Goal: Transaction & Acquisition: Purchase product/service

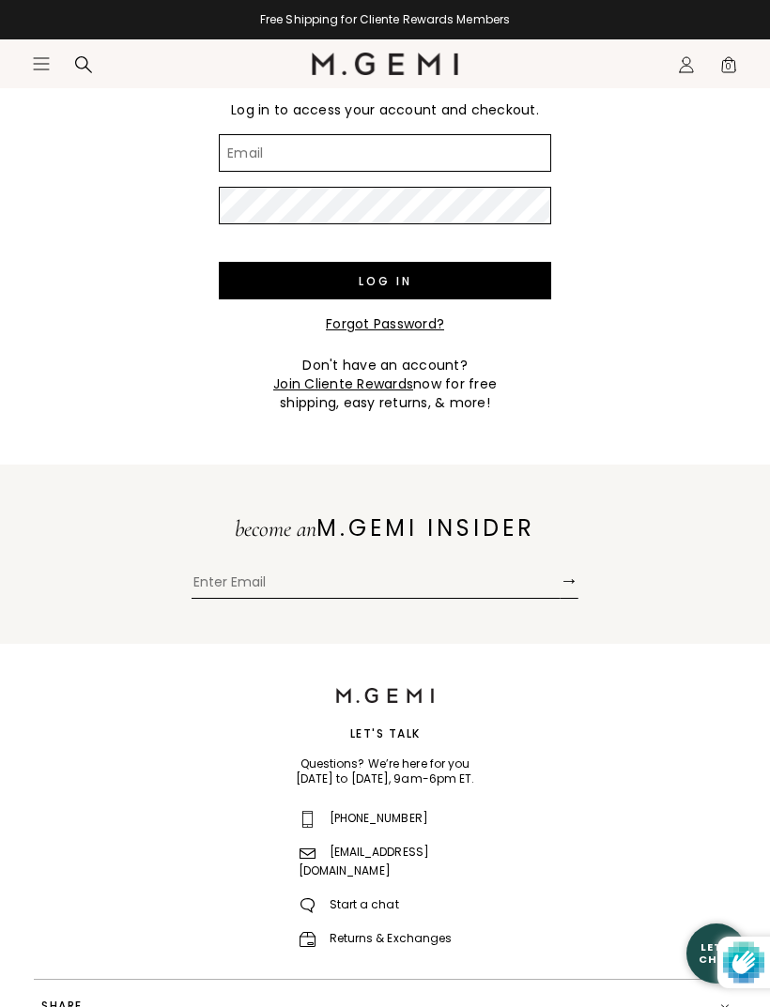
type input "erinivy1@gmail.com"
click at [385, 281] on input "Log in" at bounding box center [385, 281] width 332 height 38
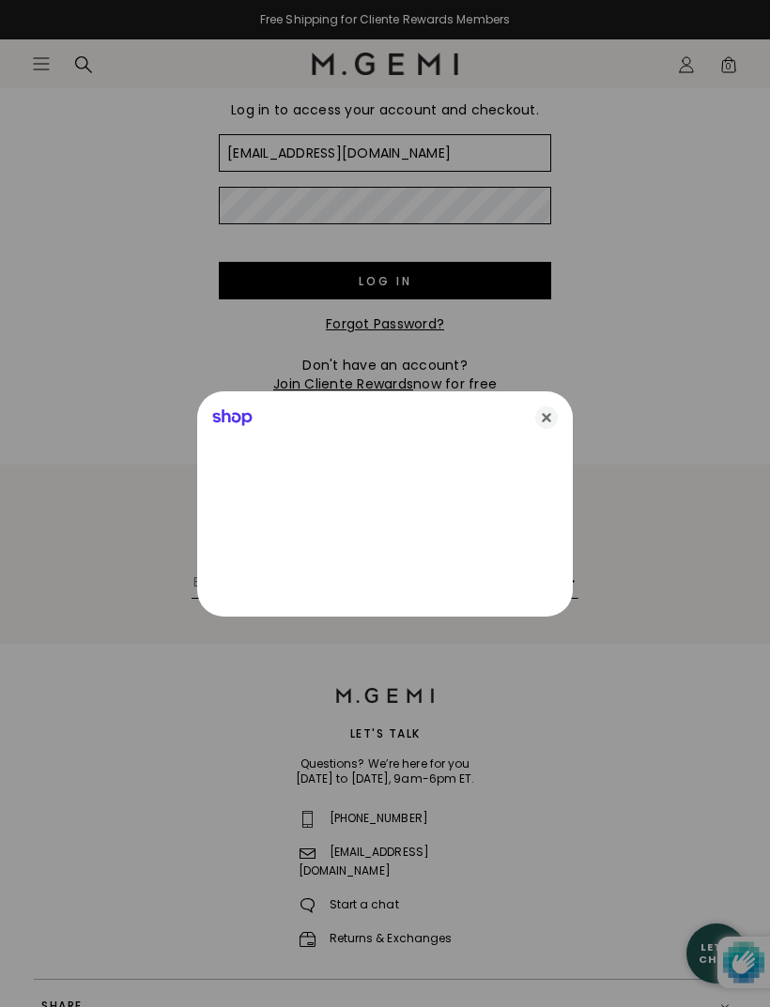
click at [554, 414] on icon "Close" at bounding box center [546, 417] width 23 height 23
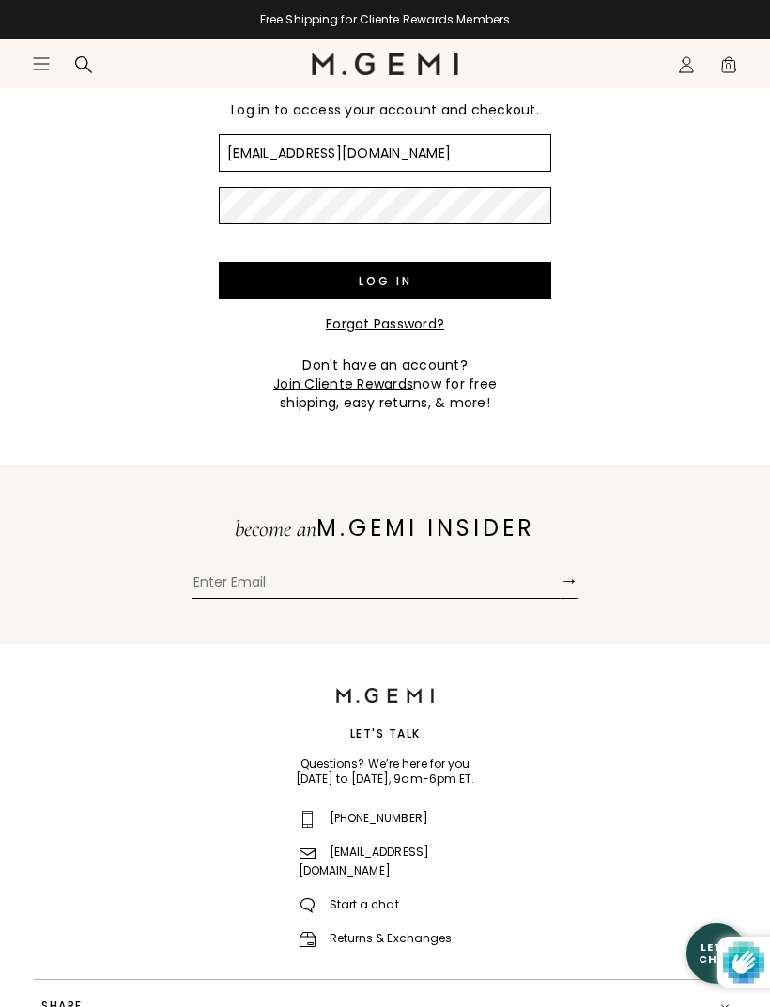
click at [549, 416] on div "Free Shipping for Cliente Rewards Members Icons/20x20/hamburger@2x Women Shop A…" at bounding box center [385, 571] width 770 height 1343
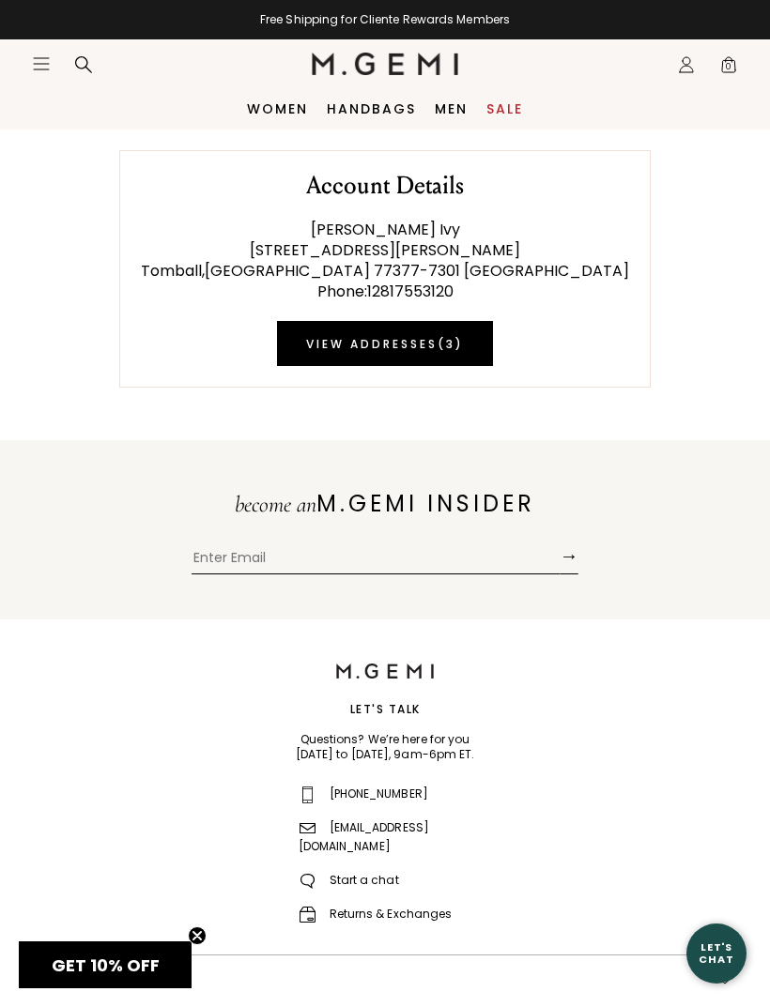
click at [382, 70] on img at bounding box center [385, 64] width 147 height 23
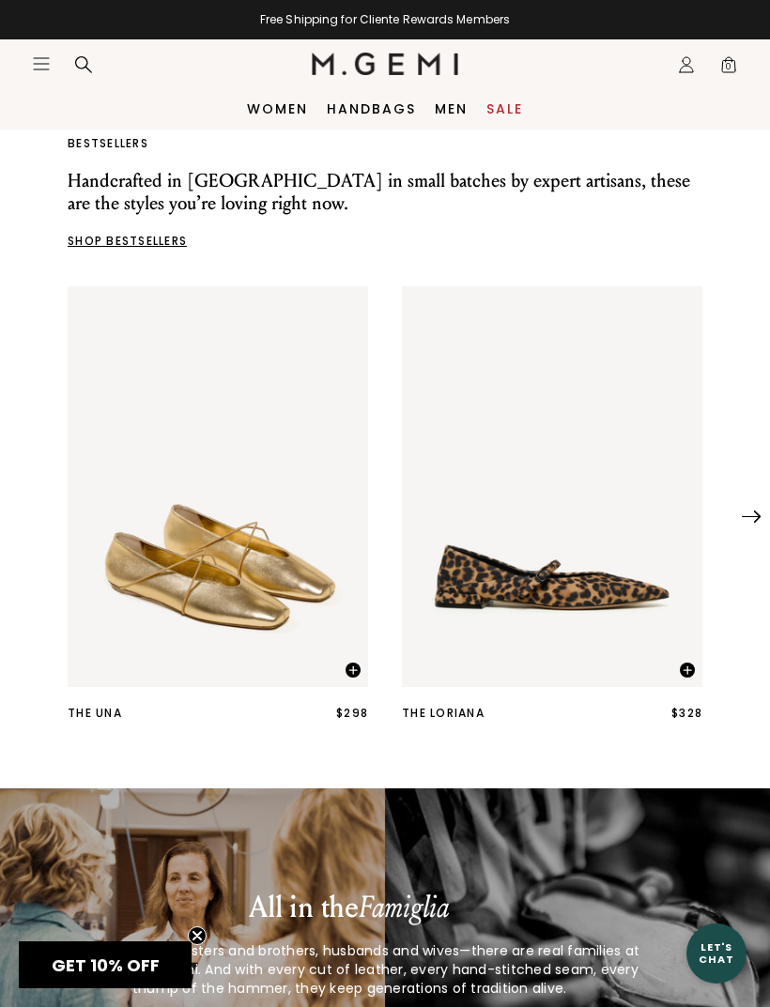
scroll to position [406, 0]
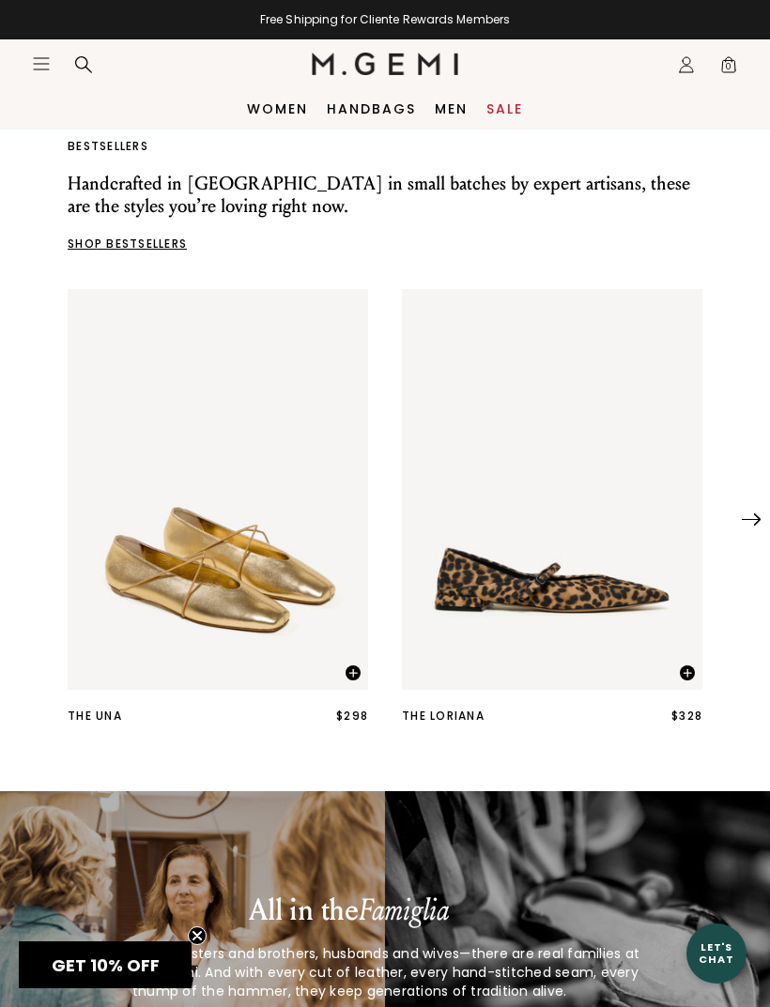
click at [758, 524] on img at bounding box center [751, 520] width 19 height 12
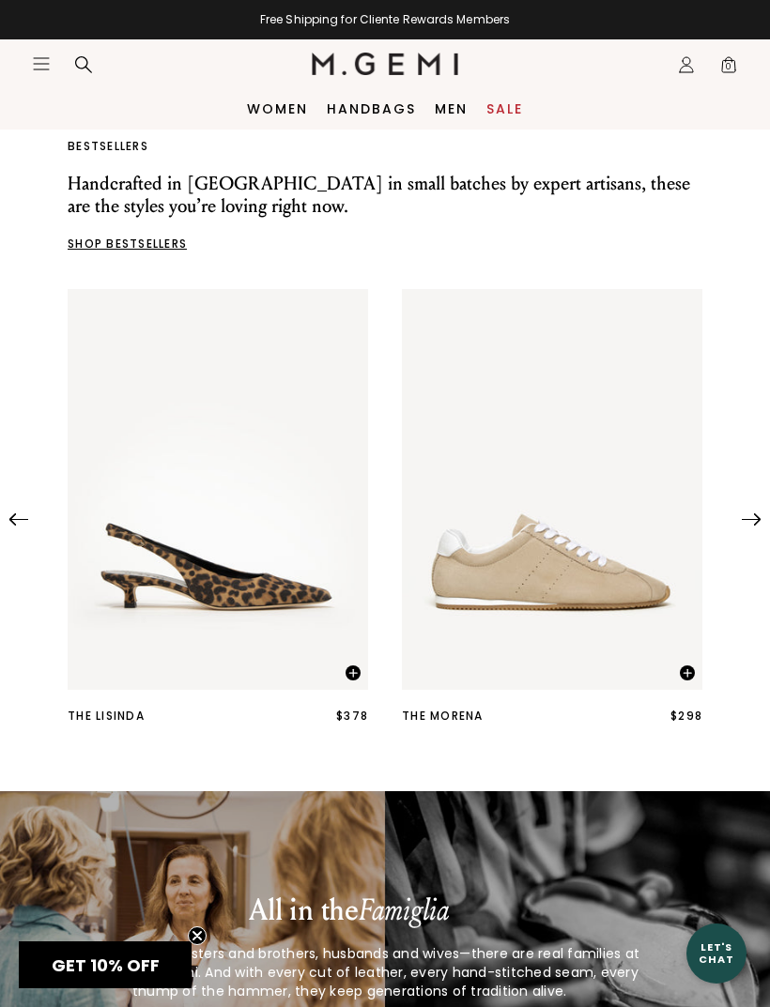
click at [759, 522] on img at bounding box center [751, 520] width 19 height 12
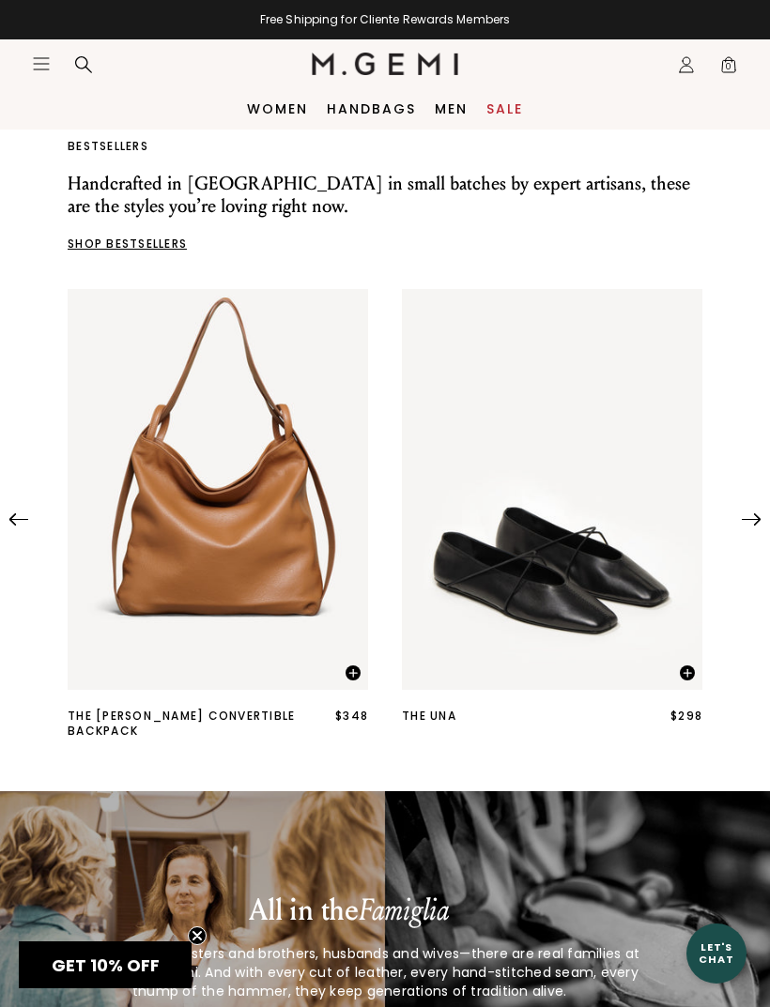
click at [758, 525] on img at bounding box center [751, 520] width 19 height 12
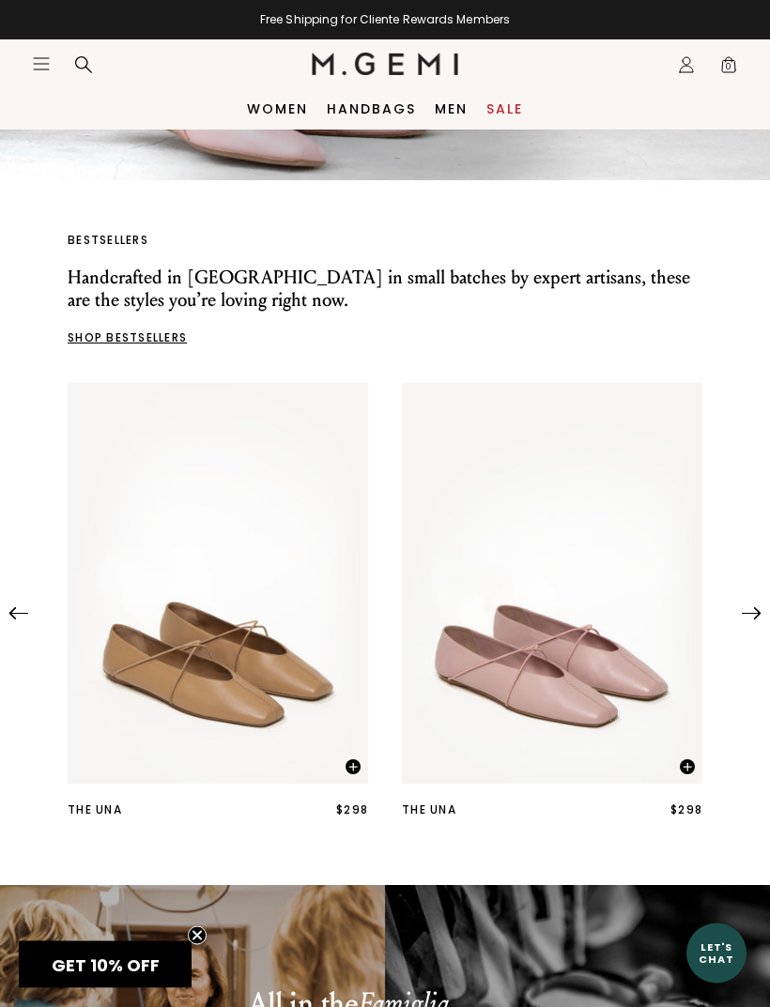
scroll to position [0, 0]
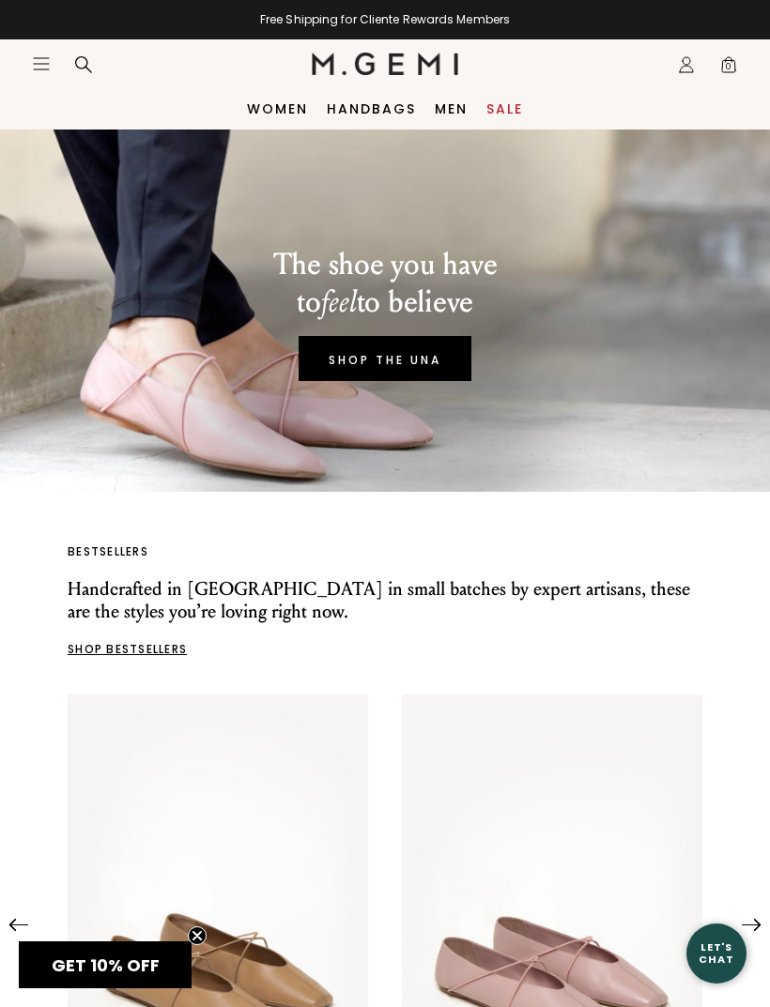
click at [36, 72] on icon "Icons/20x20/hamburger@2x" at bounding box center [41, 63] width 19 height 19
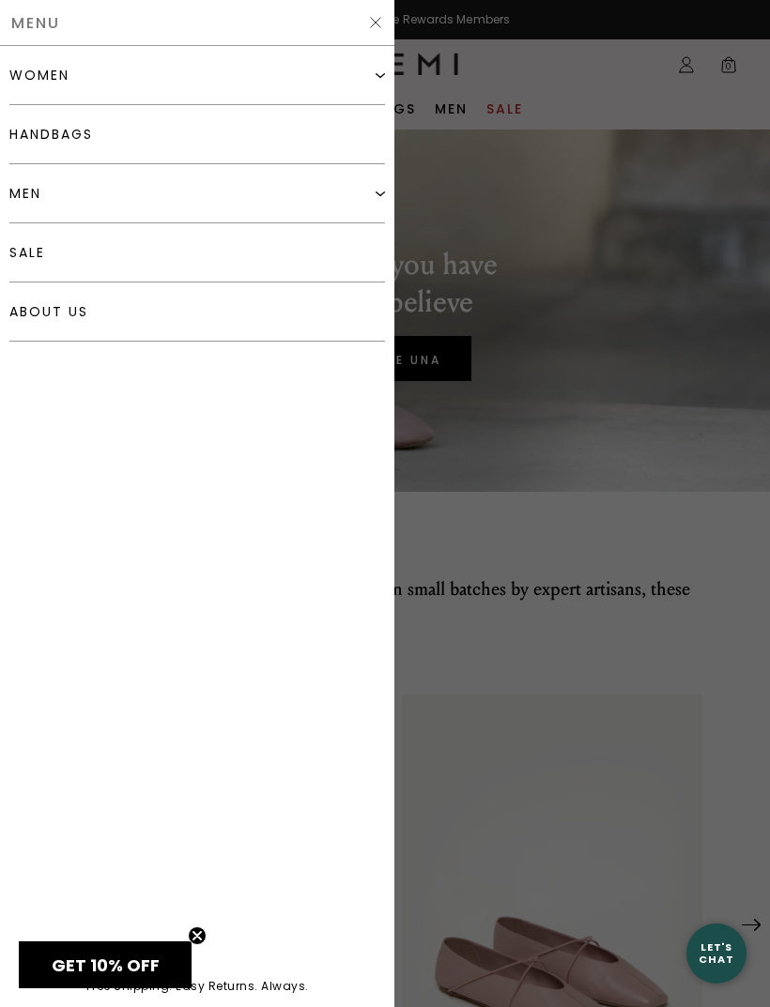
click at [68, 141] on link "handbags" at bounding box center [197, 134] width 376 height 59
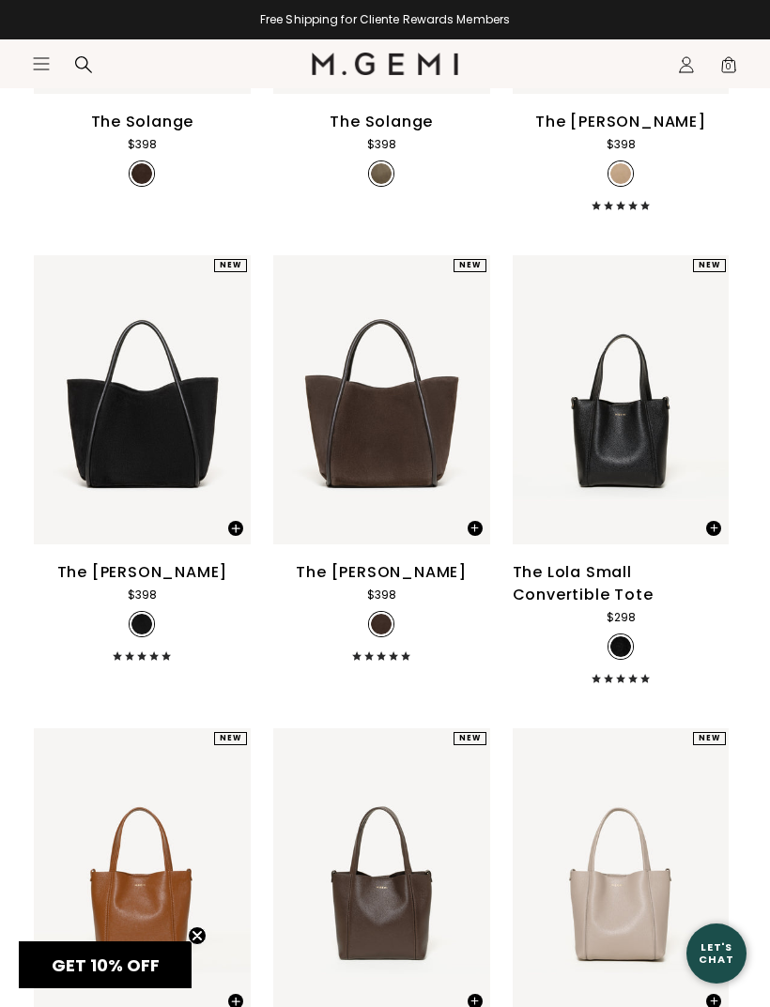
scroll to position [1425, 0]
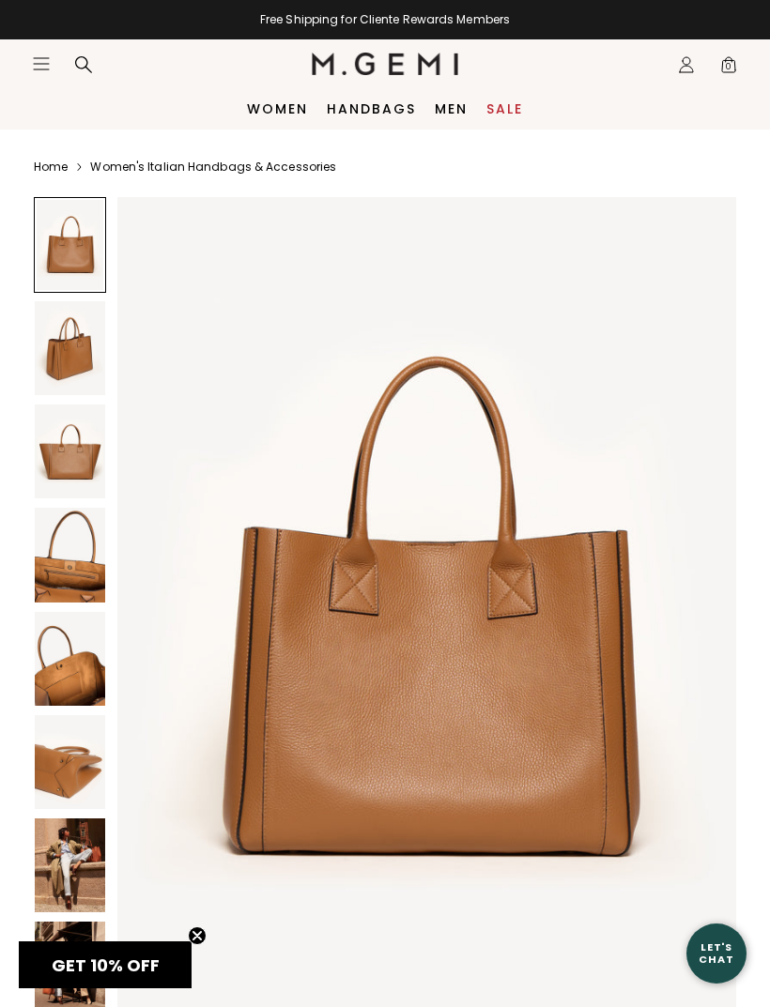
click at [69, 356] on img at bounding box center [70, 348] width 70 height 94
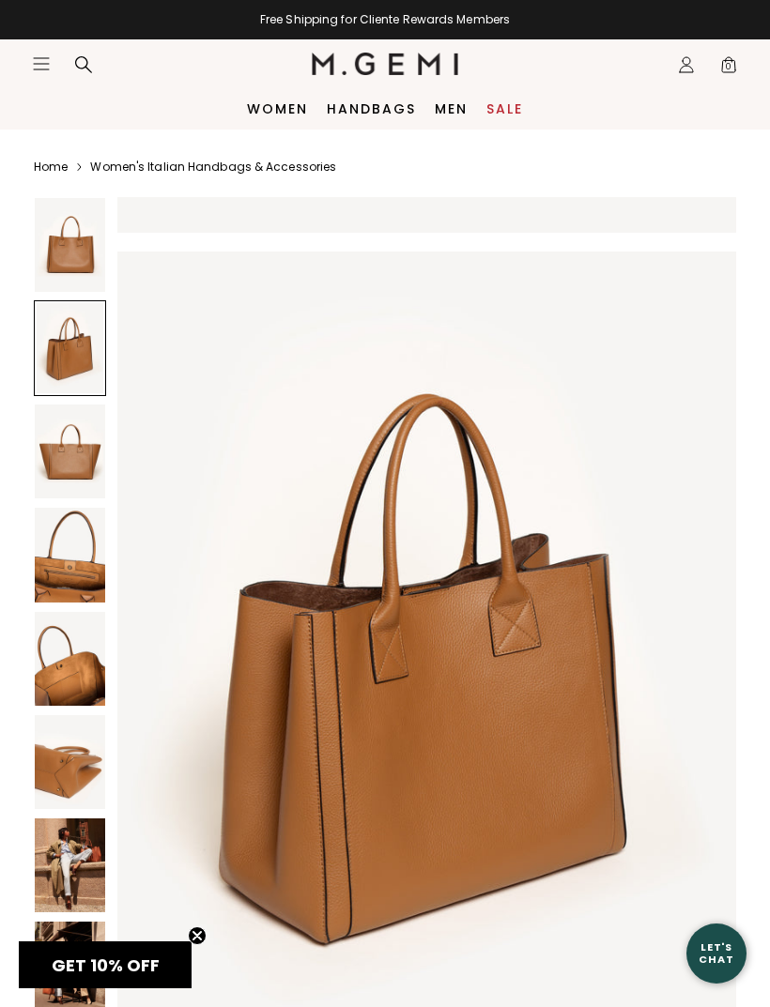
scroll to position [844, 0]
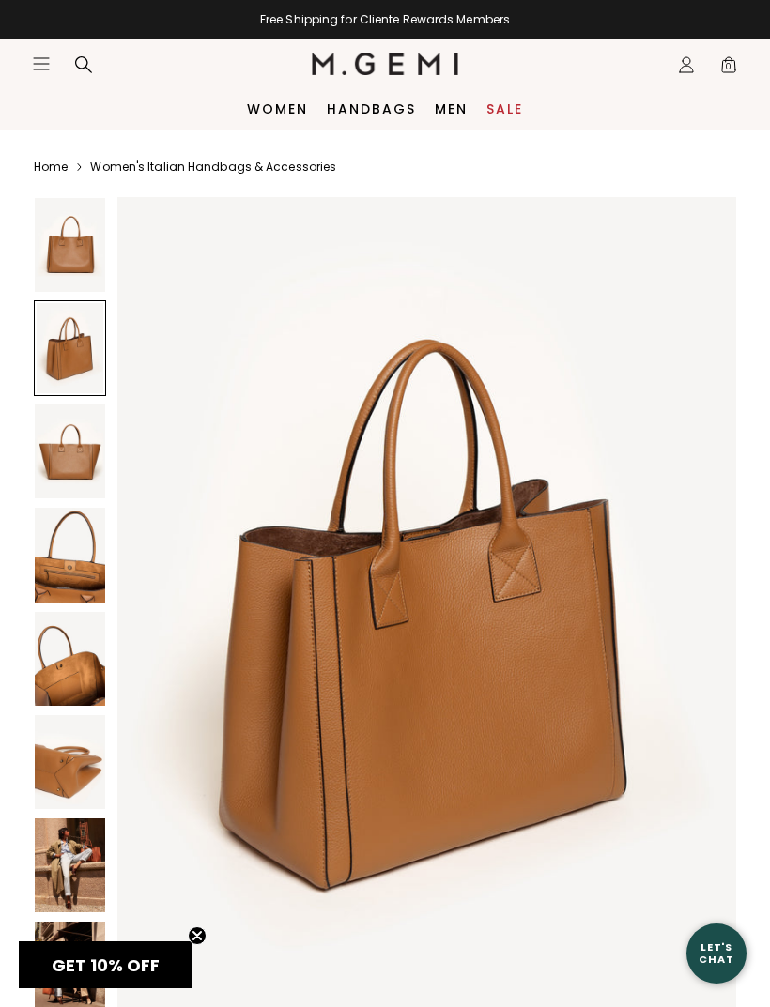
click at [80, 860] on img at bounding box center [70, 866] width 70 height 94
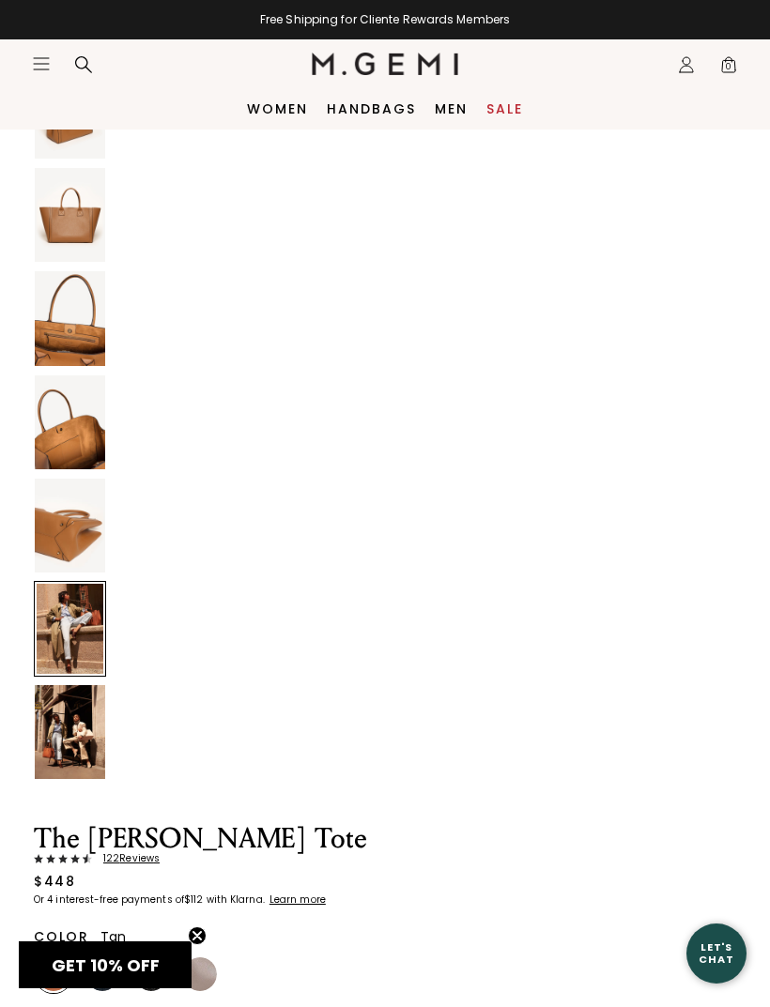
scroll to position [238, 0]
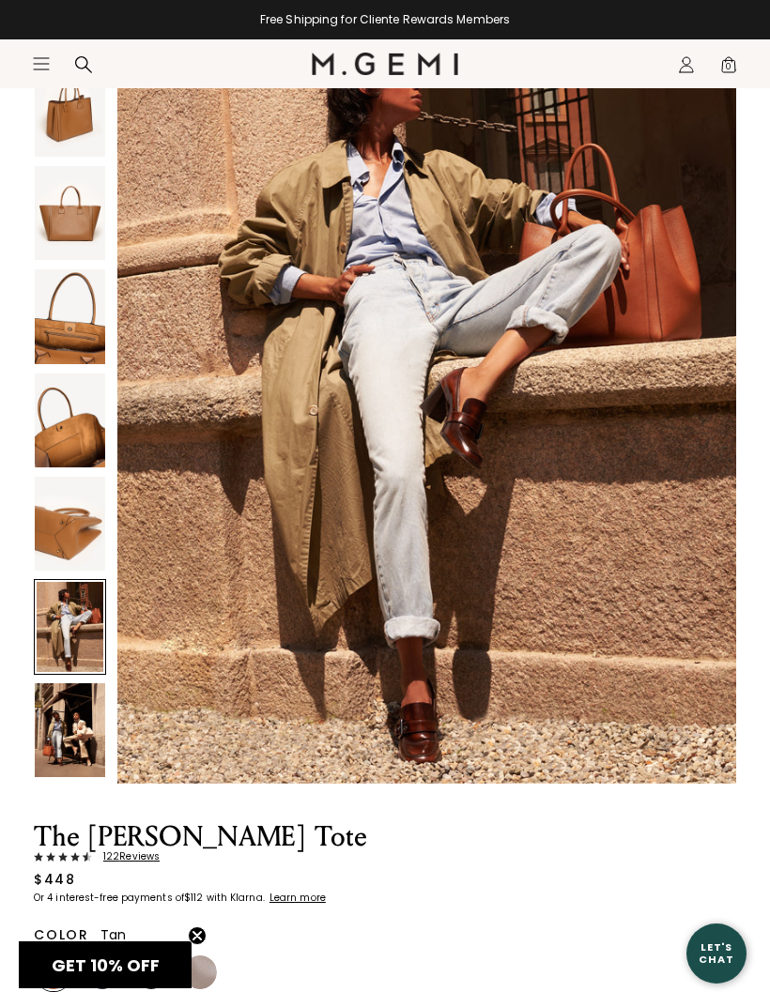
click at [74, 748] on img at bounding box center [70, 730] width 70 height 94
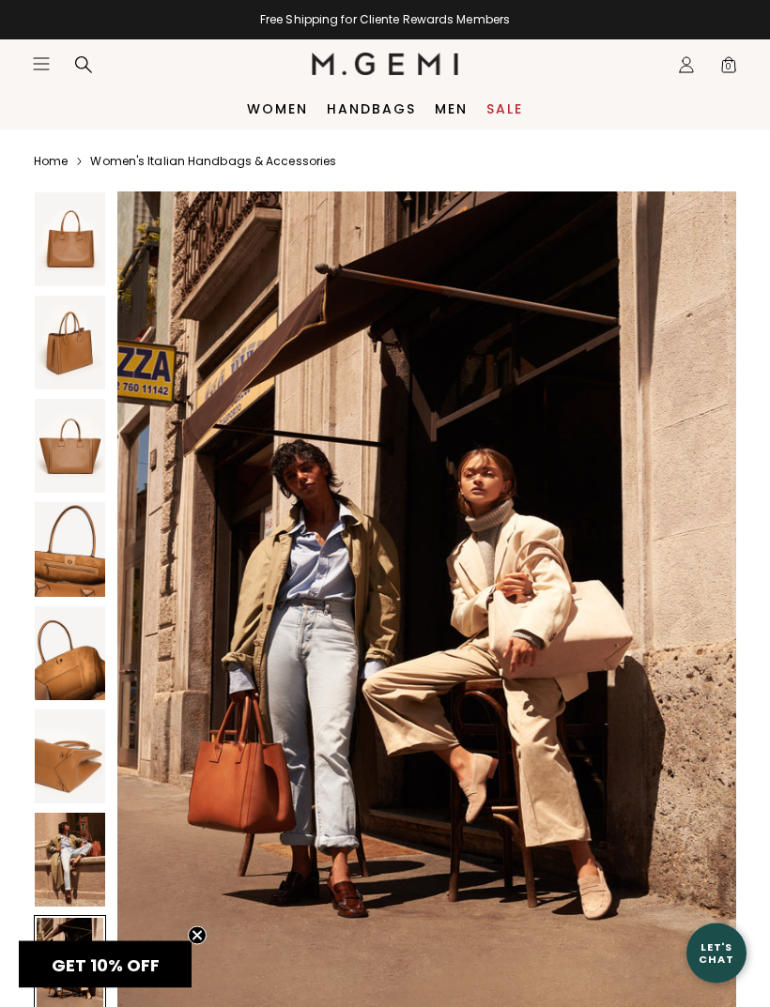
scroll to position [0, 0]
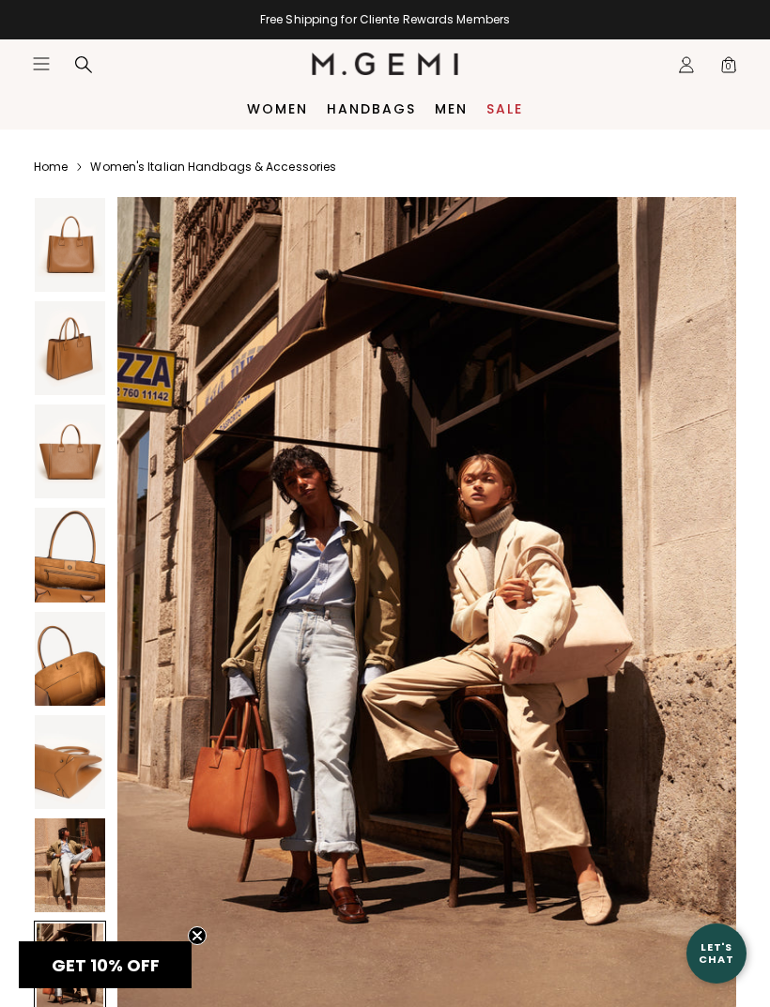
click at [61, 369] on img at bounding box center [70, 348] width 70 height 94
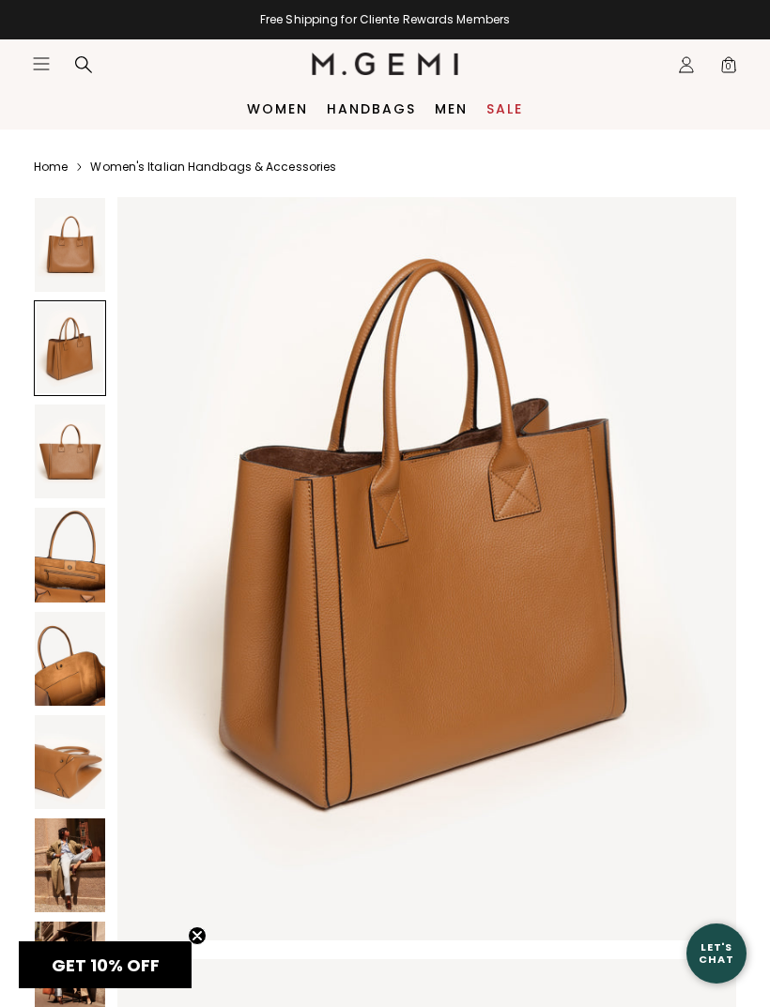
scroll to position [844, 0]
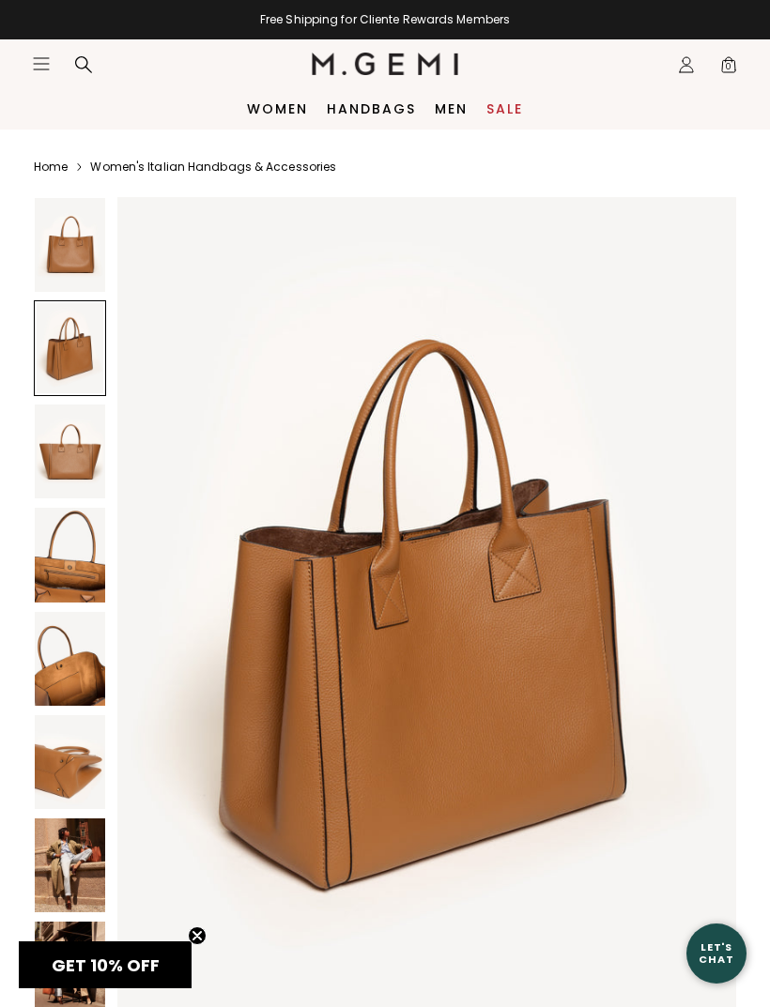
click at [84, 678] on img at bounding box center [70, 659] width 70 height 94
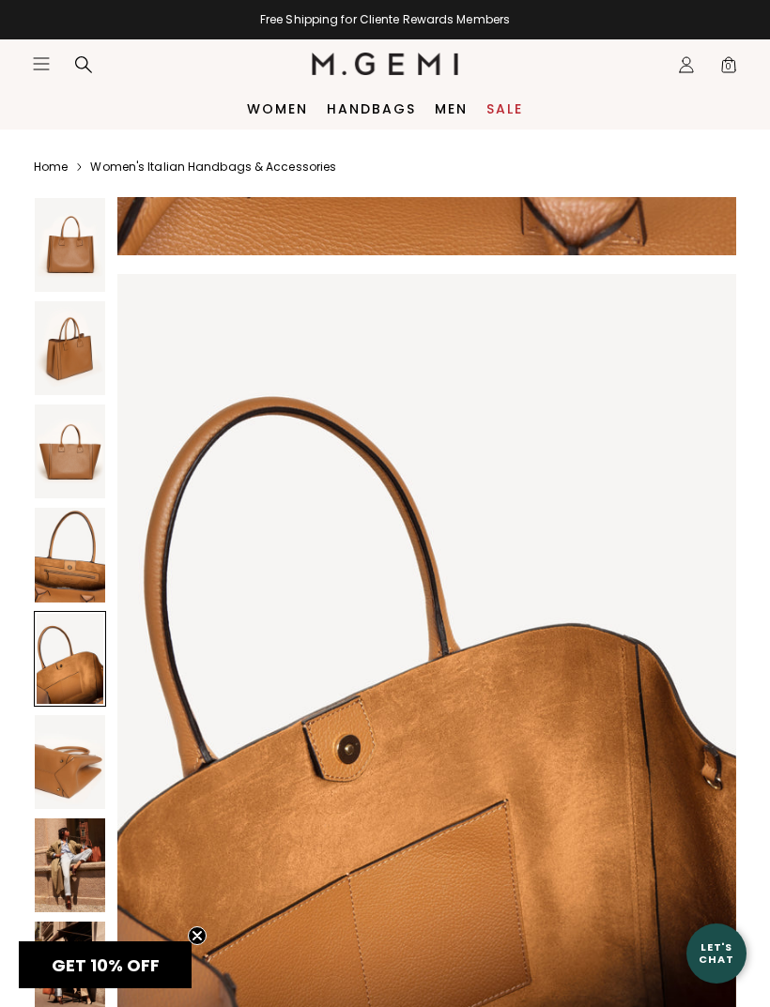
scroll to position [3374, 0]
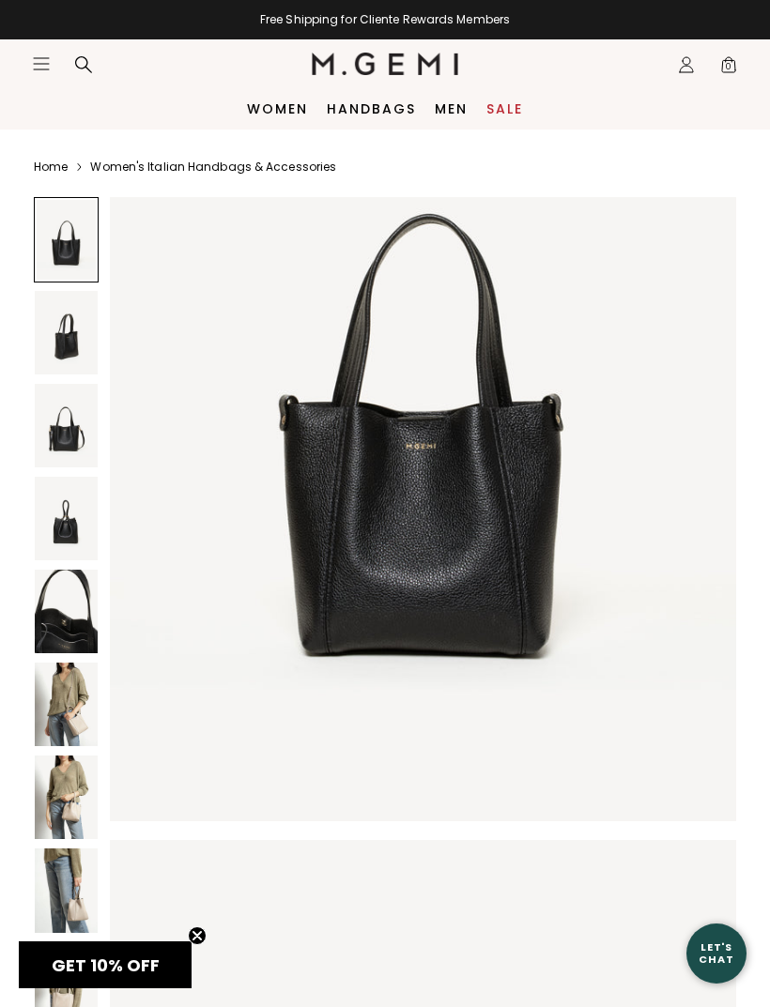
click at [83, 712] on img at bounding box center [66, 705] width 63 height 84
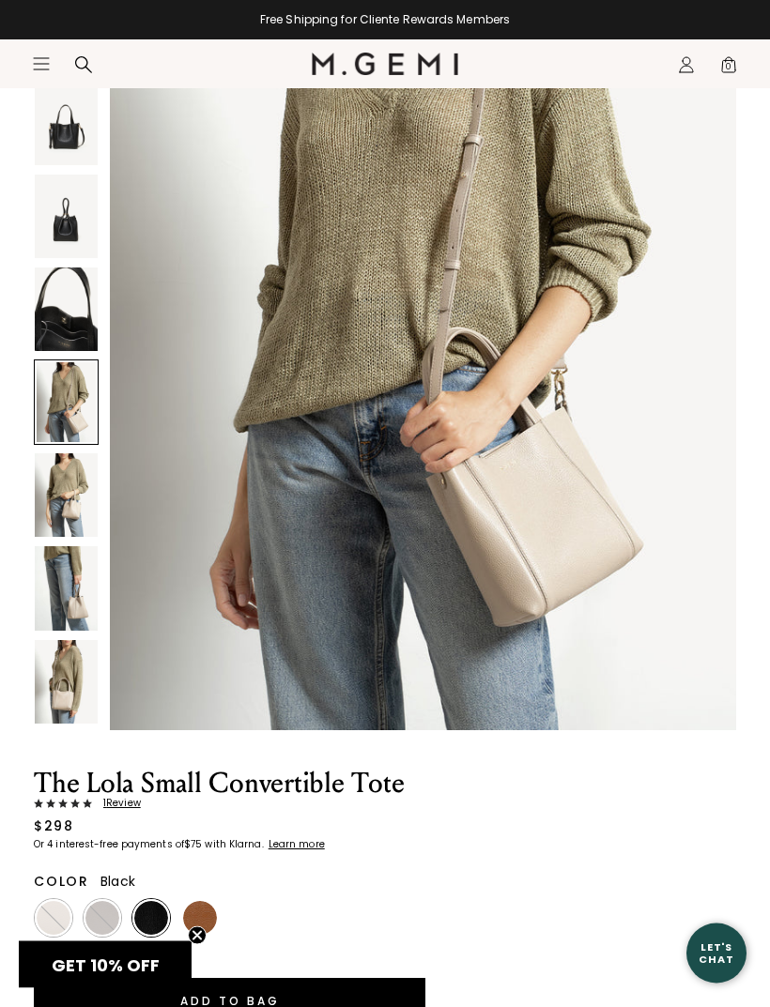
scroll to position [302, 0]
click at [53, 922] on img at bounding box center [54, 918] width 34 height 34
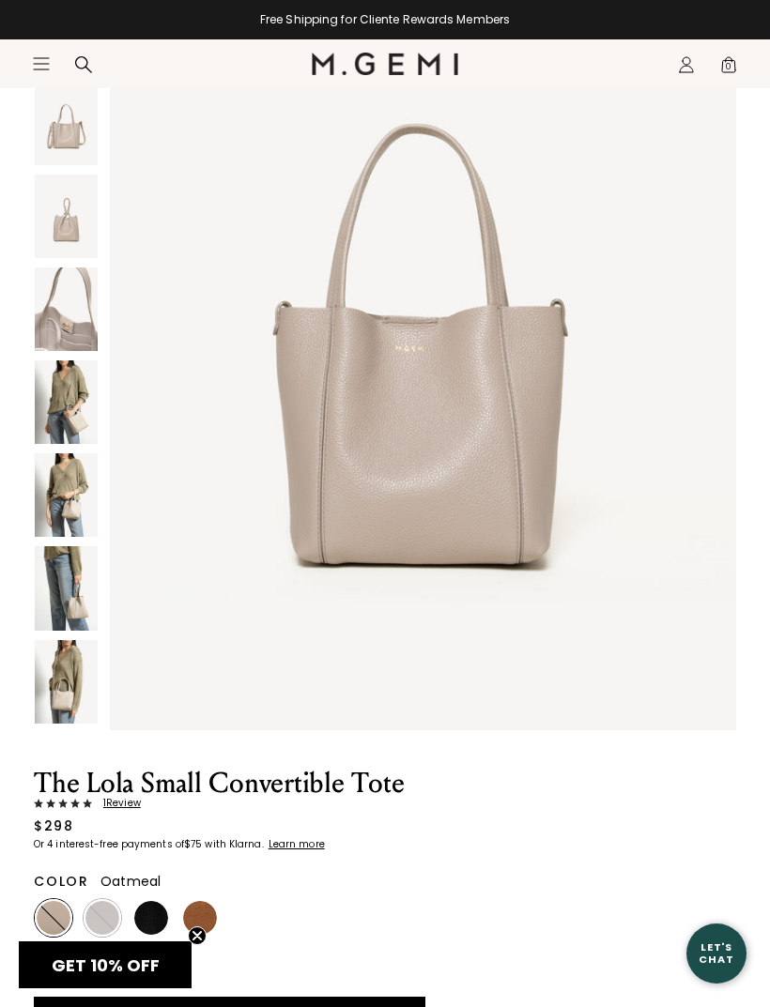
click at [115, 914] on img at bounding box center [102, 918] width 34 height 34
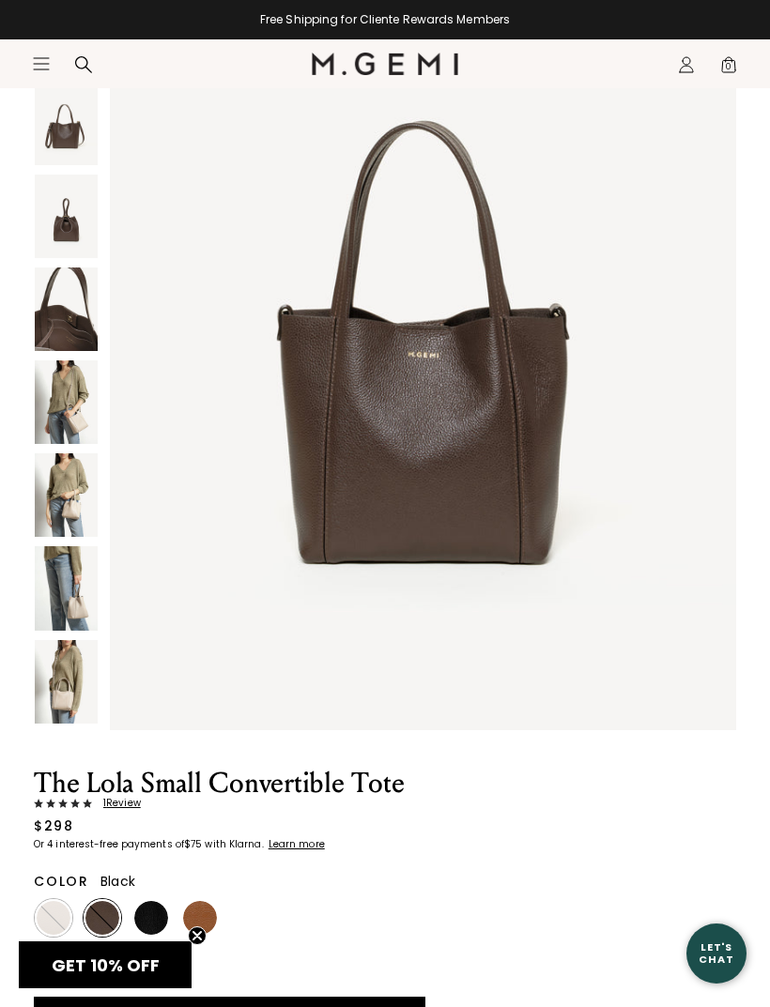
click at [164, 910] on img at bounding box center [151, 918] width 34 height 34
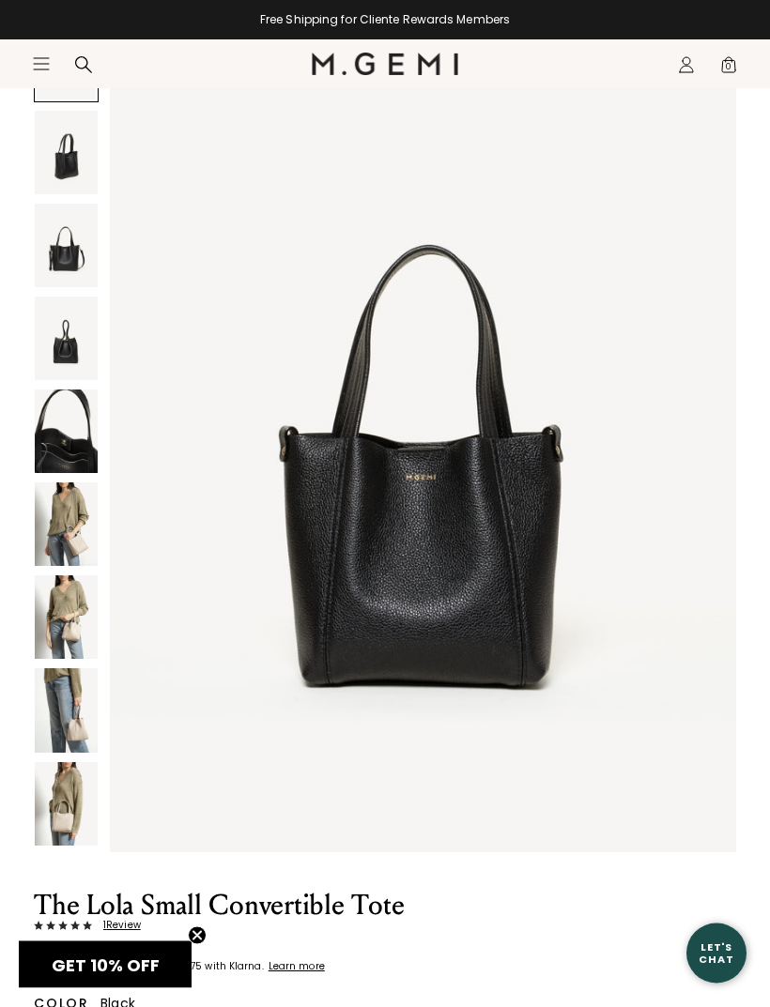
scroll to position [181, 0]
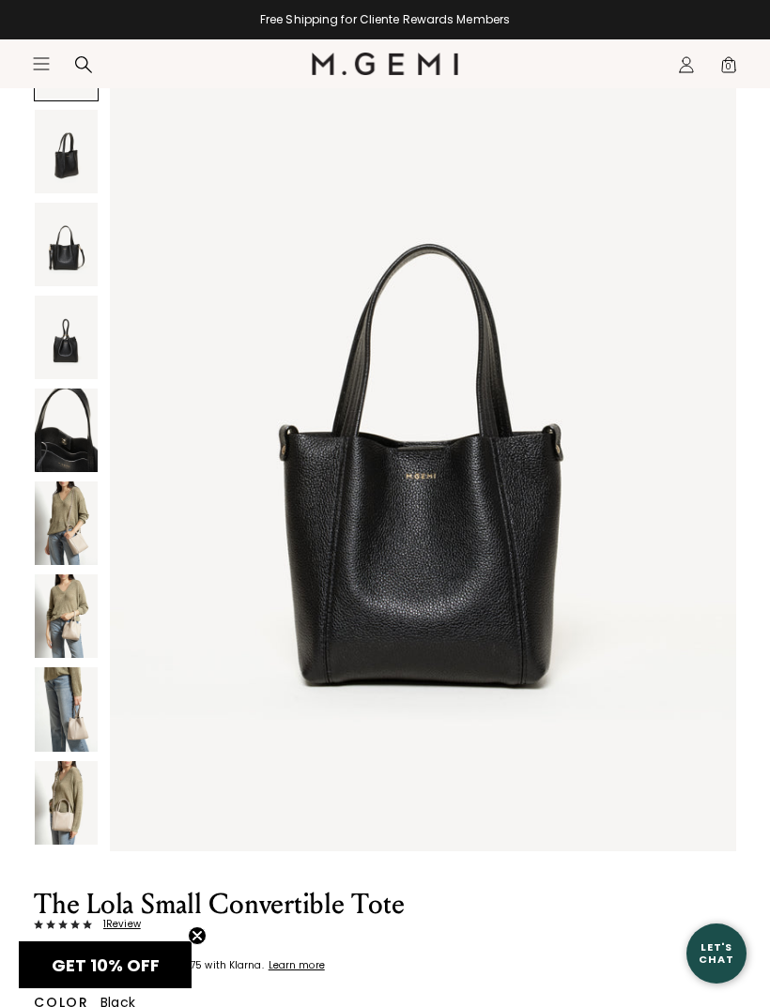
click at [77, 523] on img at bounding box center [66, 524] width 63 height 84
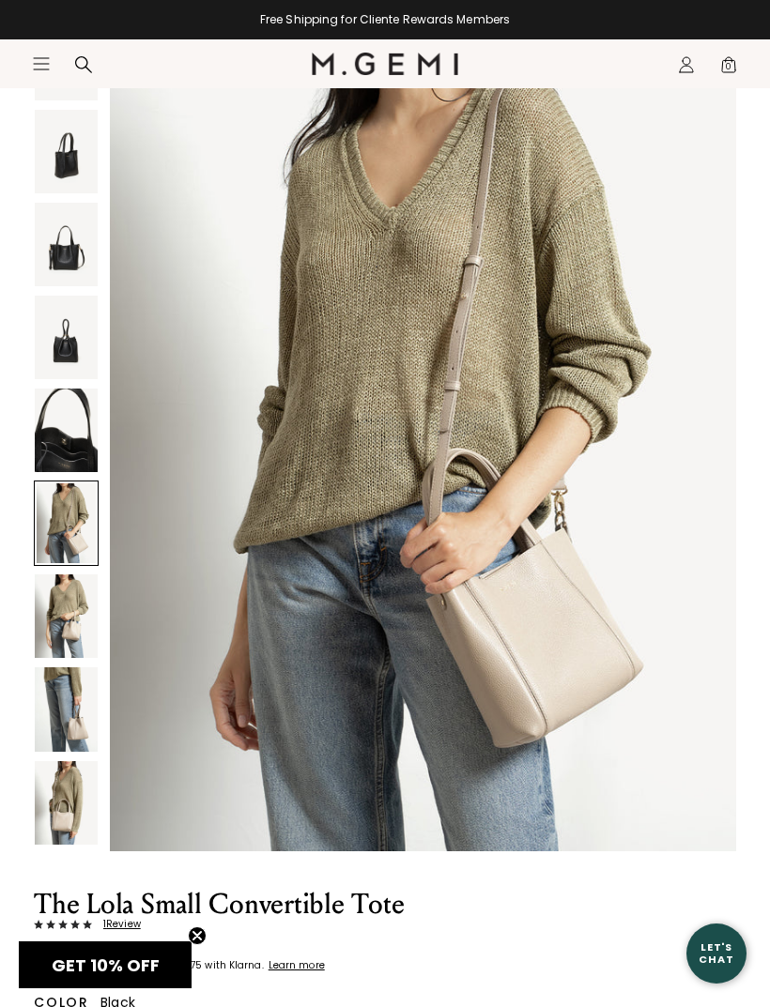
click at [69, 618] on img at bounding box center [66, 617] width 63 height 84
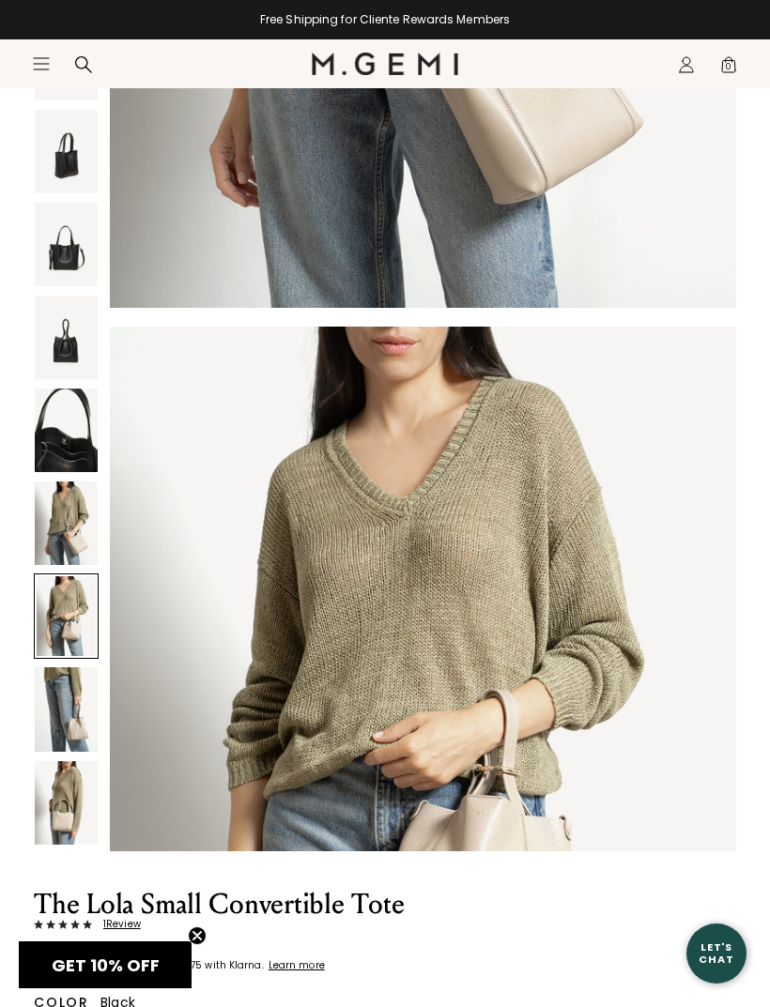
scroll to position [5124, 0]
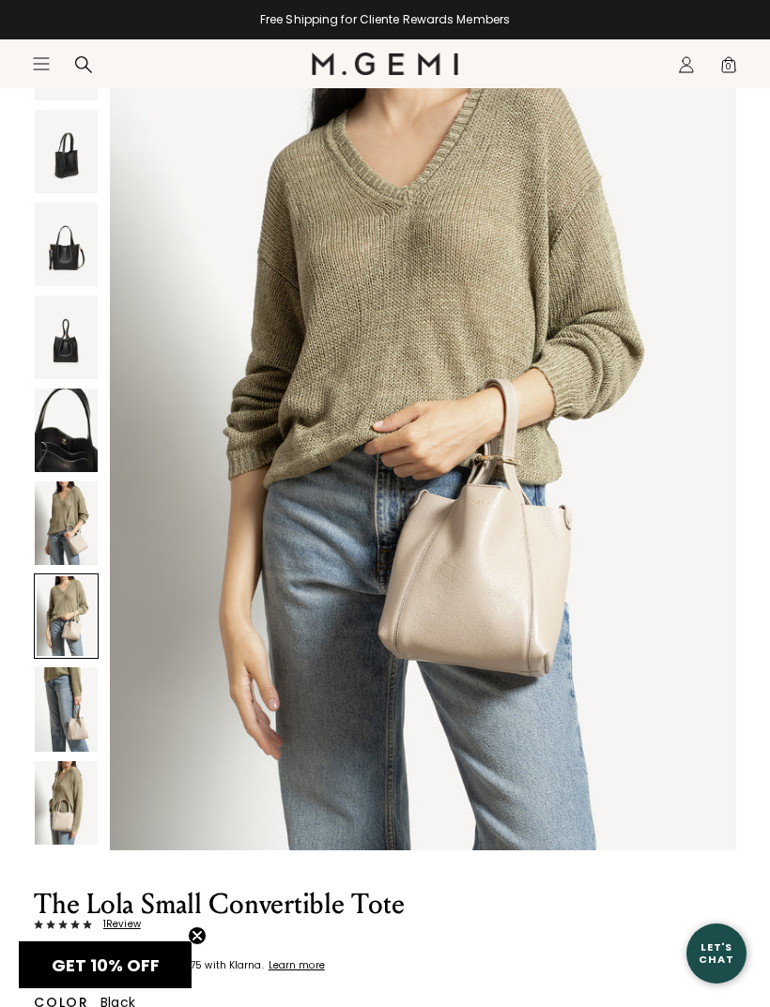
click at [92, 694] on img at bounding box center [66, 709] width 63 height 84
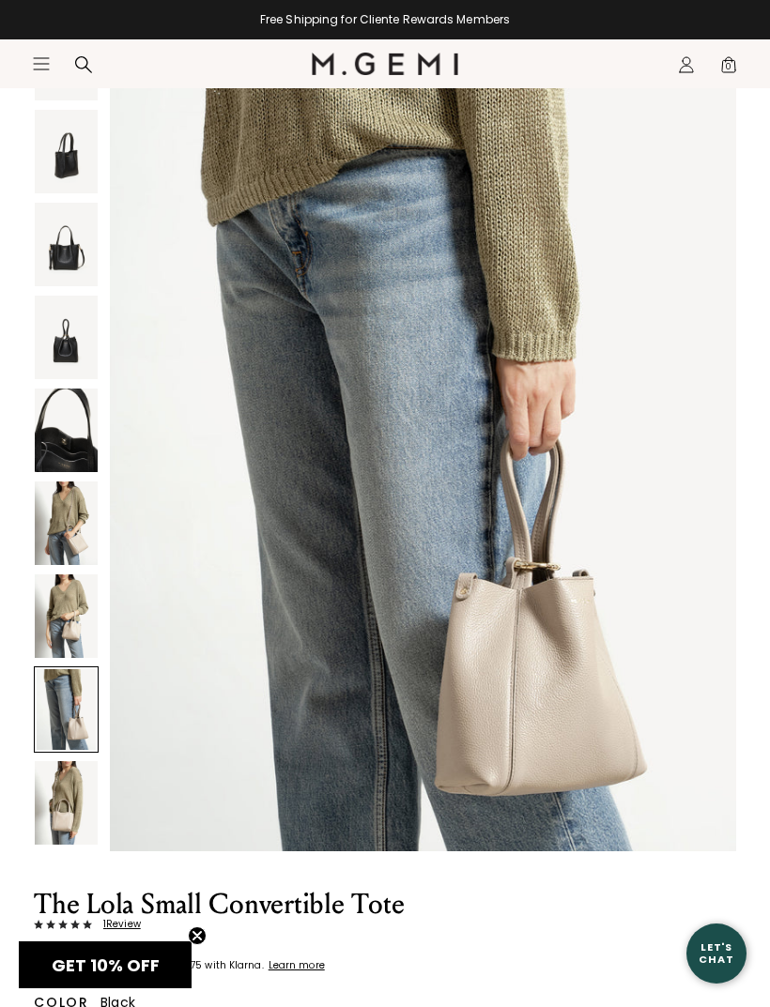
scroll to position [5977, 0]
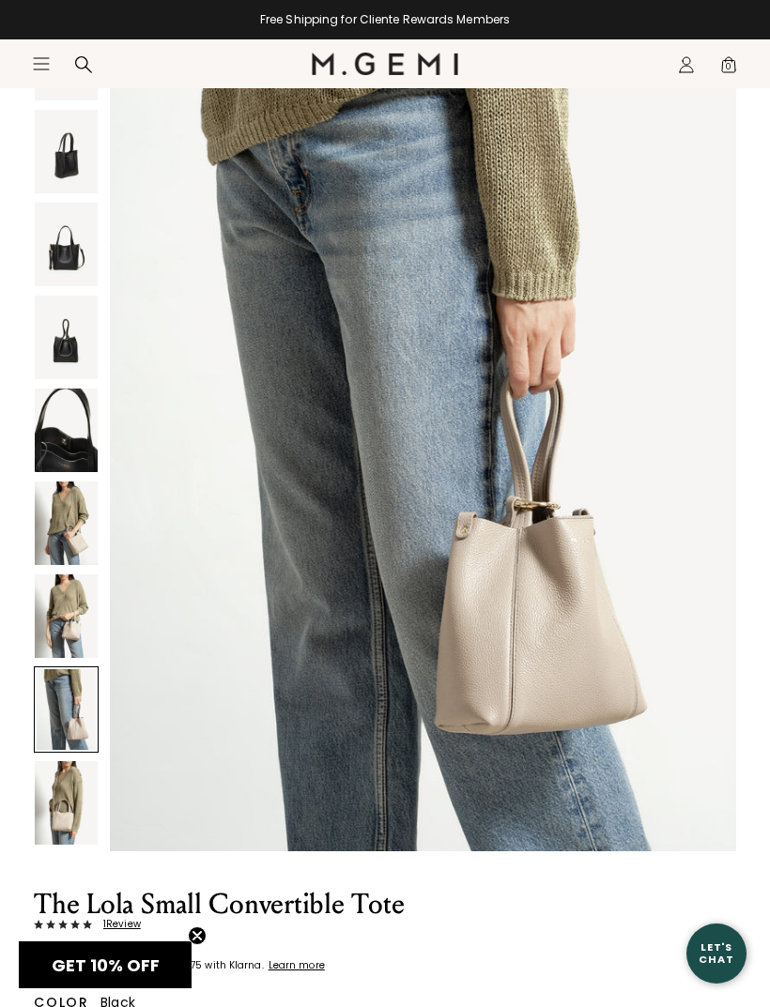
click at [72, 819] on img at bounding box center [66, 803] width 63 height 84
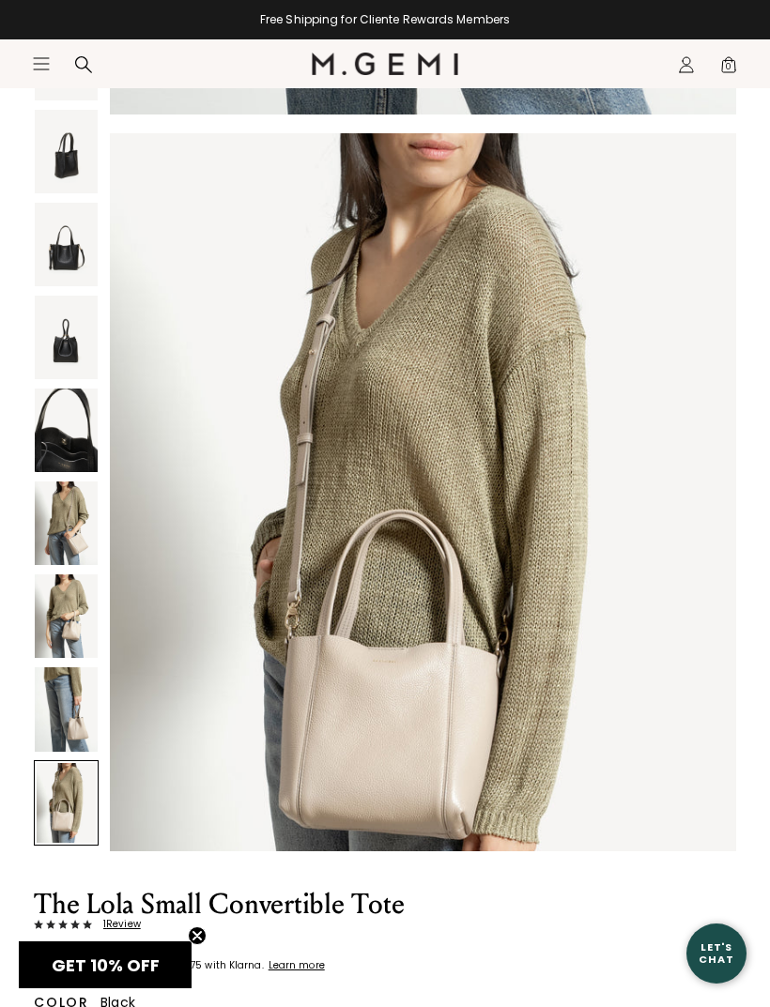
scroll to position [6832, 0]
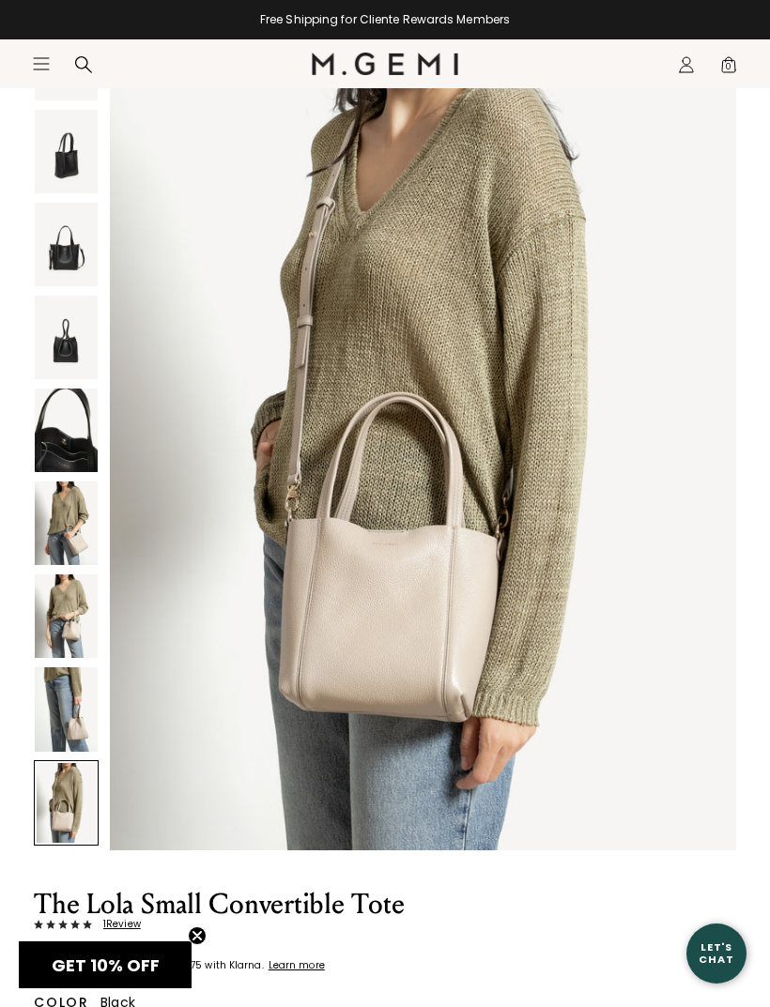
click at [69, 445] on img at bounding box center [66, 431] width 63 height 84
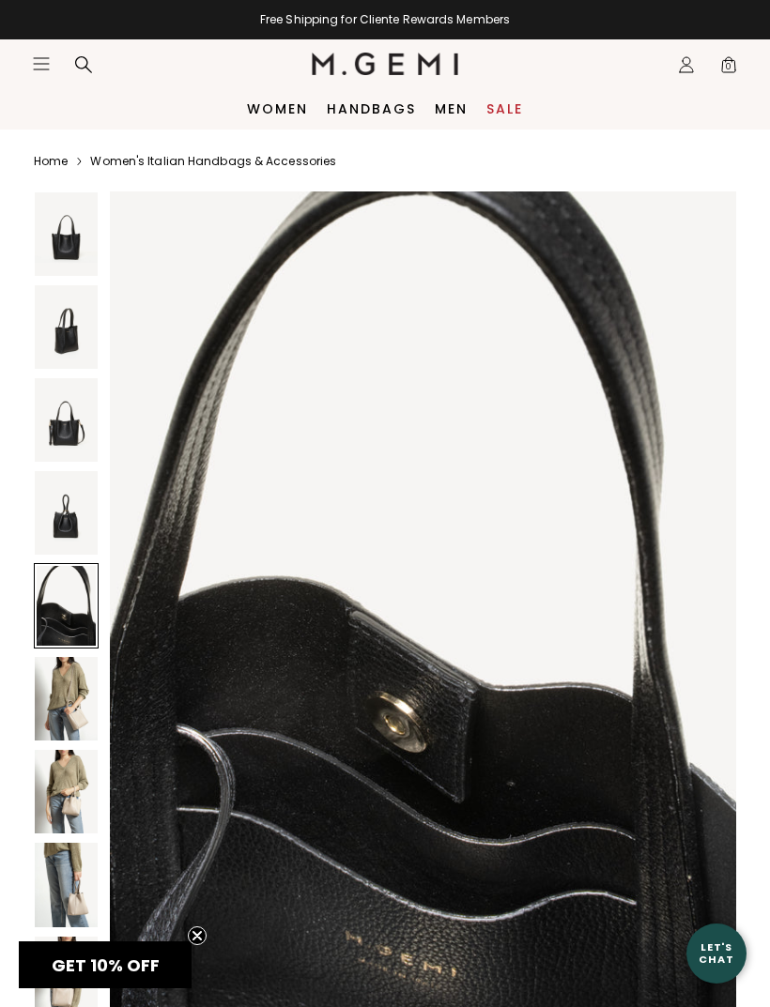
scroll to position [0, 0]
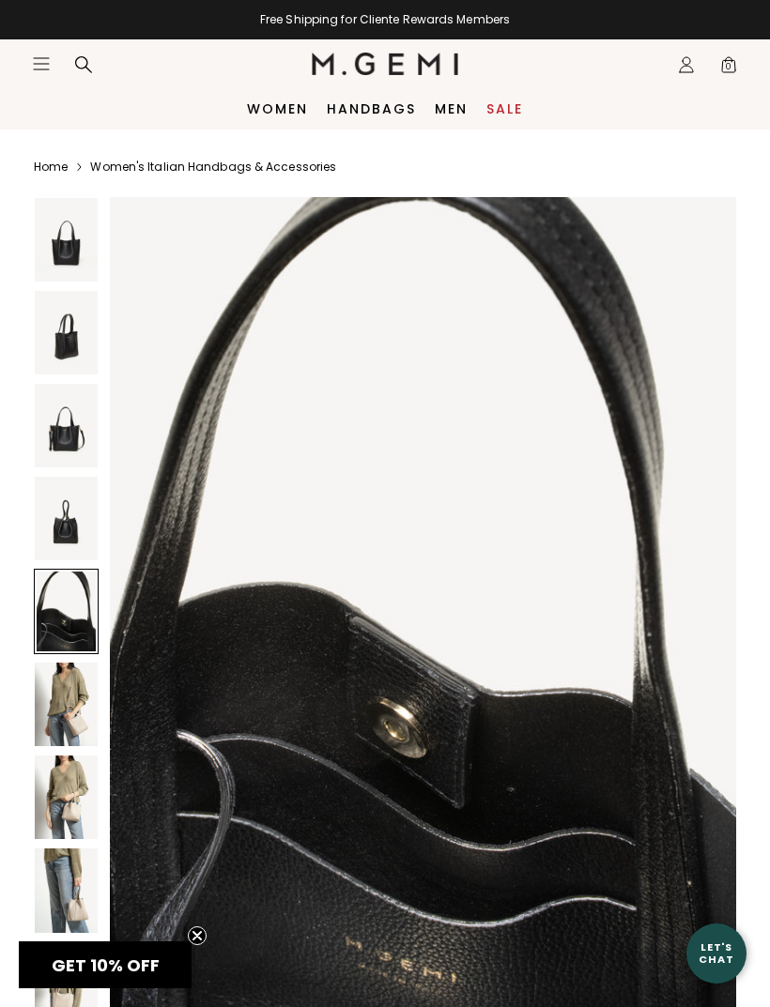
click at [82, 425] on img at bounding box center [66, 426] width 63 height 84
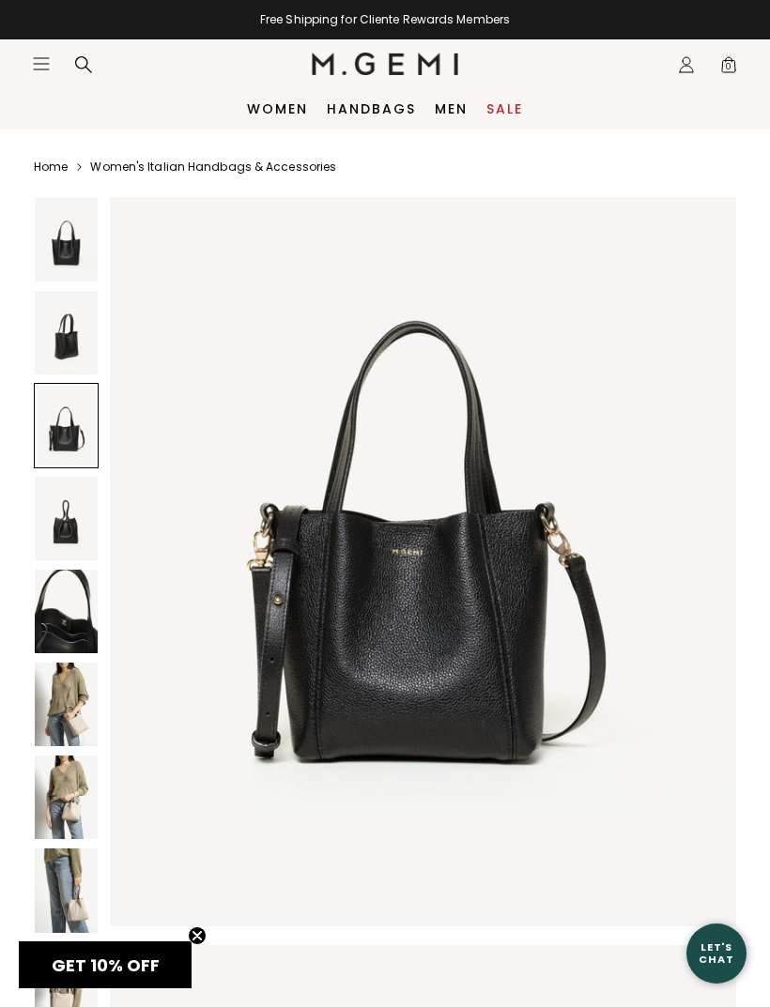
scroll to position [1708, 0]
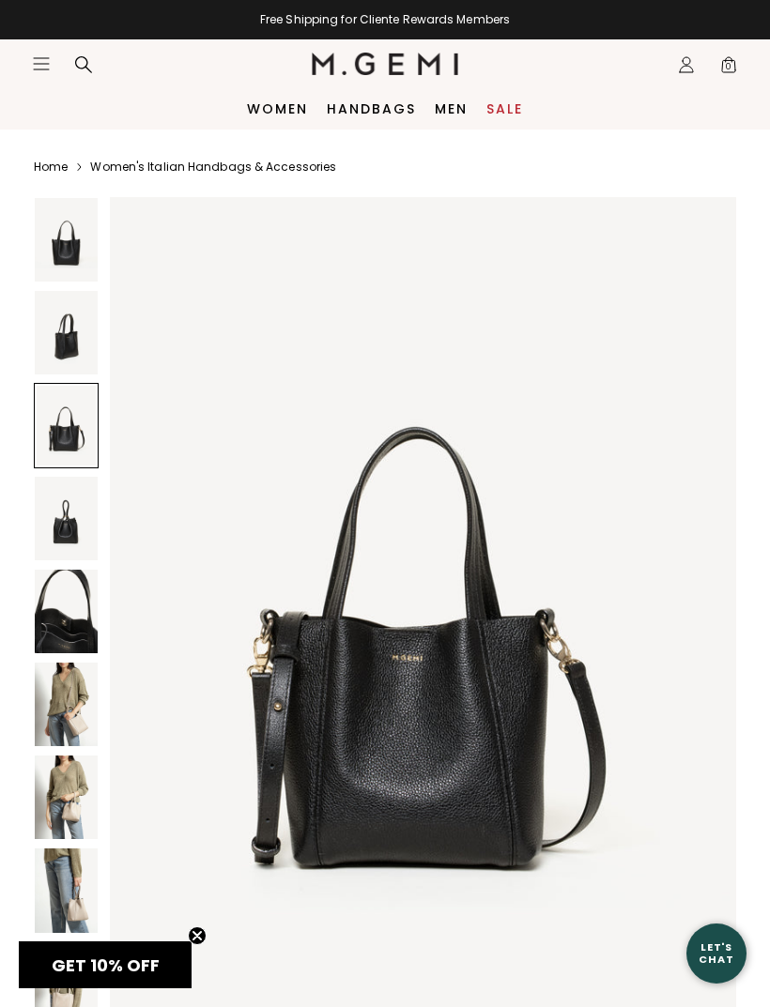
click at [77, 502] on img at bounding box center [66, 519] width 63 height 84
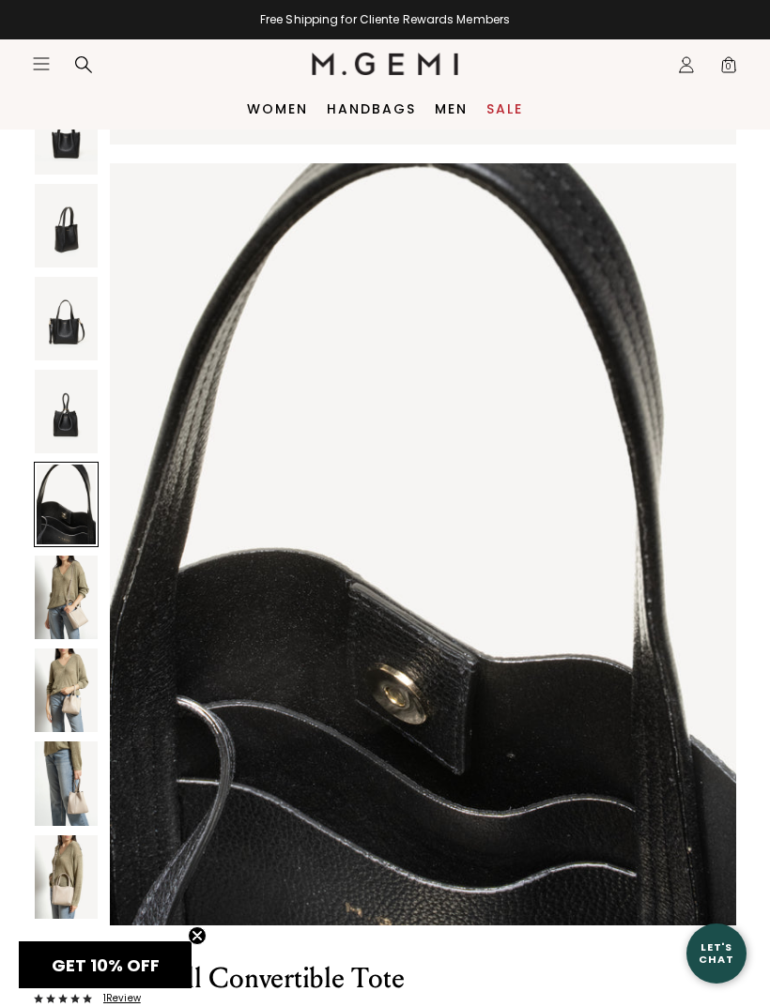
scroll to position [0, 0]
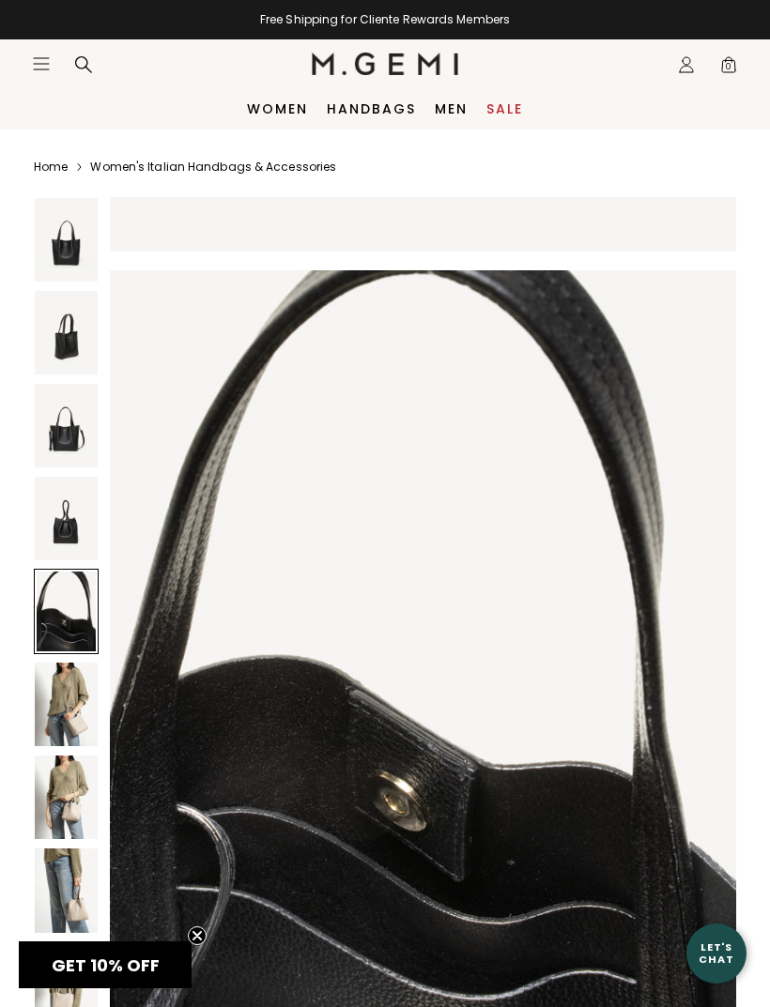
click at [507, 105] on link "Sale" at bounding box center [504, 108] width 37 height 15
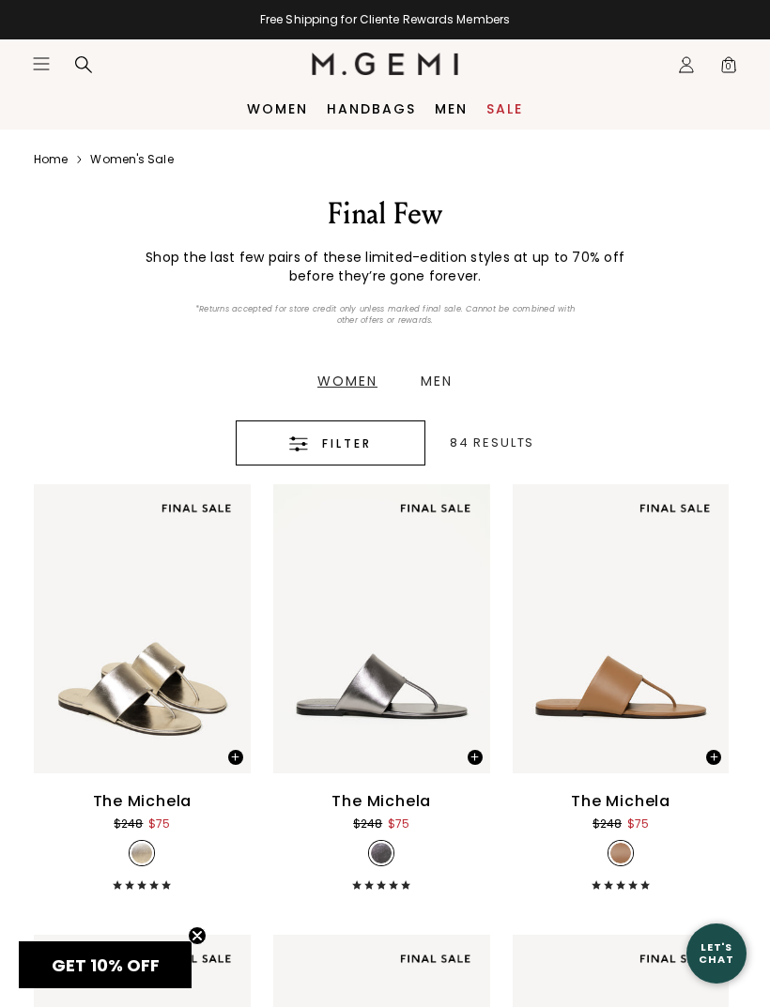
click at [372, 437] on span "Filter" at bounding box center [347, 444] width 50 height 23
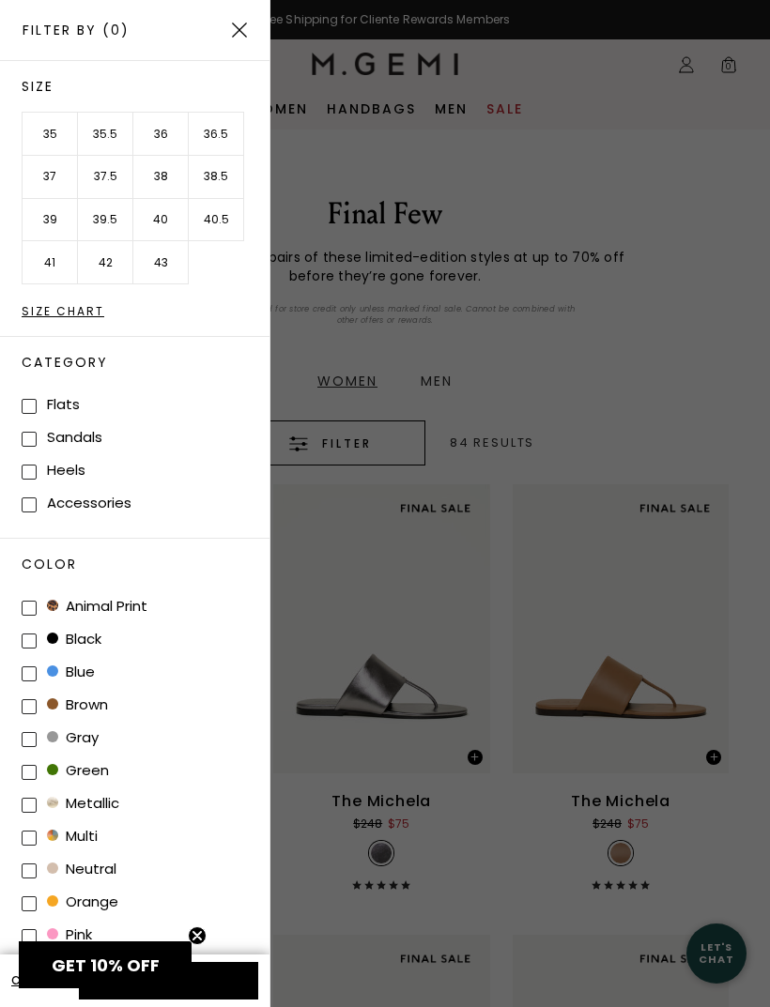
click at [159, 140] on li "36" at bounding box center [160, 134] width 55 height 43
click at [219, 136] on li "36.5" at bounding box center [216, 134] width 55 height 43
click at [237, 974] on button "Apply (2)" at bounding box center [168, 981] width 179 height 38
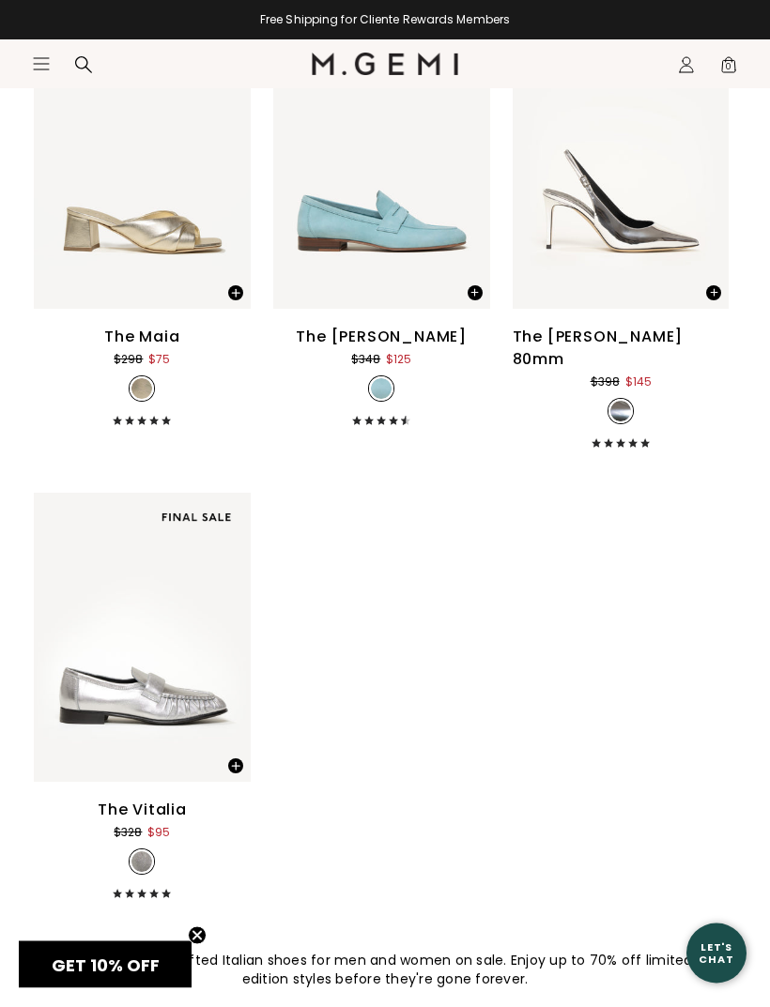
scroll to position [6808, 0]
